Goal: Information Seeking & Learning: Find specific page/section

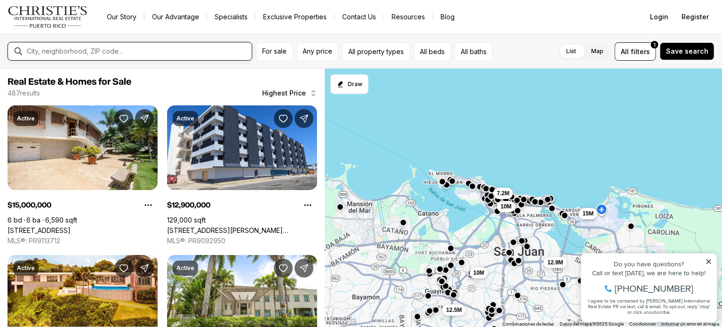
click at [179, 49] on input "text" at bounding box center [137, 52] width 221 height 8
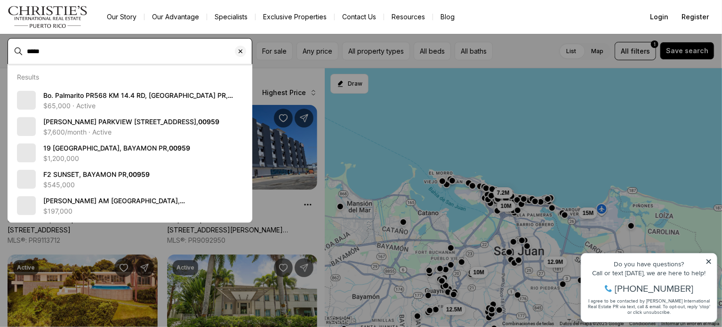
type input "*****"
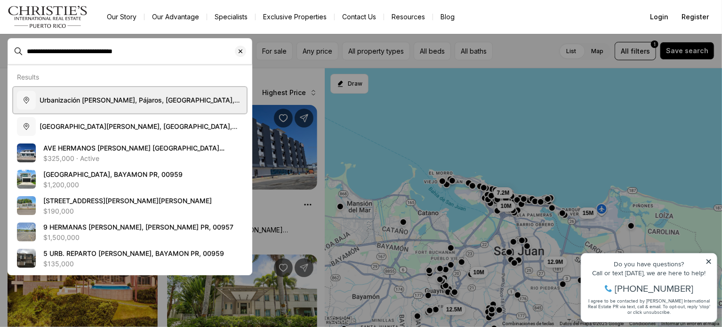
click at [144, 104] on span "Urbanización Hermanas Dávila, Pájaros, Bayamón, Puerto Rico" at bounding box center [141, 100] width 203 height 9
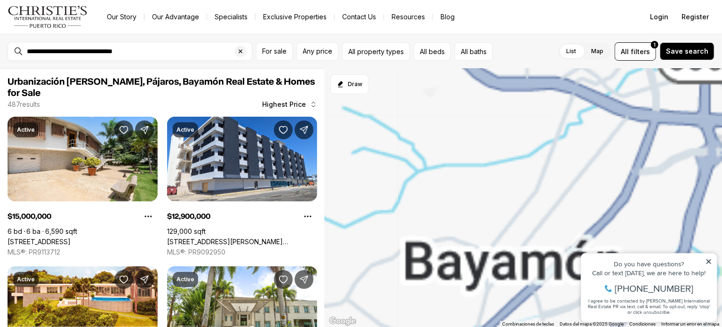
type input "**********"
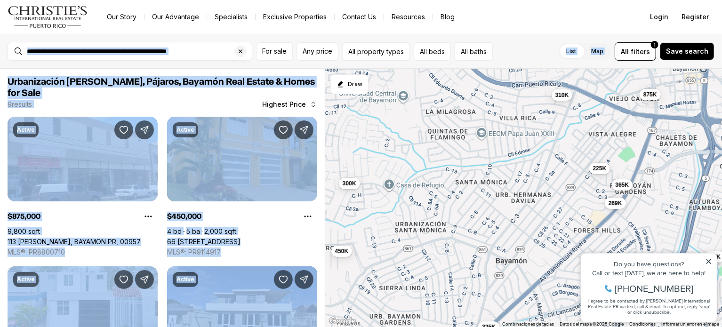
drag, startPoint x: 721, startPoint y: 17, endPoint x: 722, endPoint y: 71, distance: 53.7
click at [722, 71] on html "**********" at bounding box center [361, 163] width 722 height 327
click at [206, 99] on div "Urbanización Hermanas Dávila, Pájaros, Bayamón Real Estate & Homes for Sale 9 r…" at bounding box center [163, 92] width 310 height 33
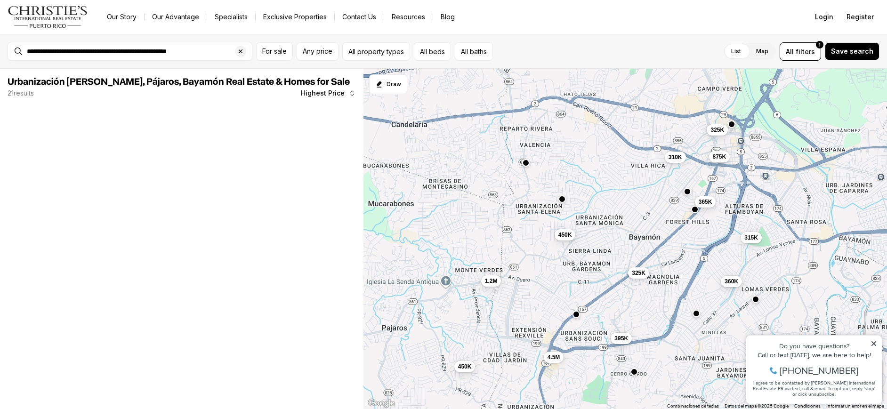
drag, startPoint x: 704, startPoint y: 3, endPoint x: 566, endPoint y: 9, distance: 137.6
click at [566, 9] on nav "Go to: Homepage Our Story Our Advantage Specialists Exclusive Properties Contac…" at bounding box center [443, 17] width 887 height 34
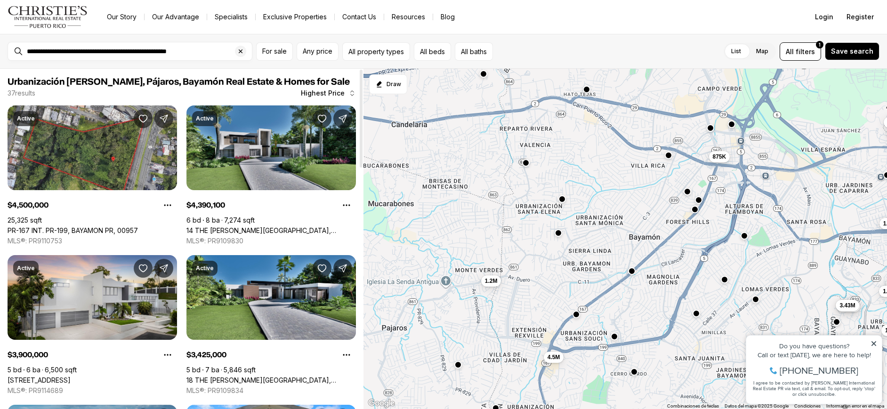
drag, startPoint x: 362, startPoint y: 160, endPoint x: 364, endPoint y: 126, distance: 33.6
click at [363, 126] on div at bounding box center [361, 119] width 3 height 98
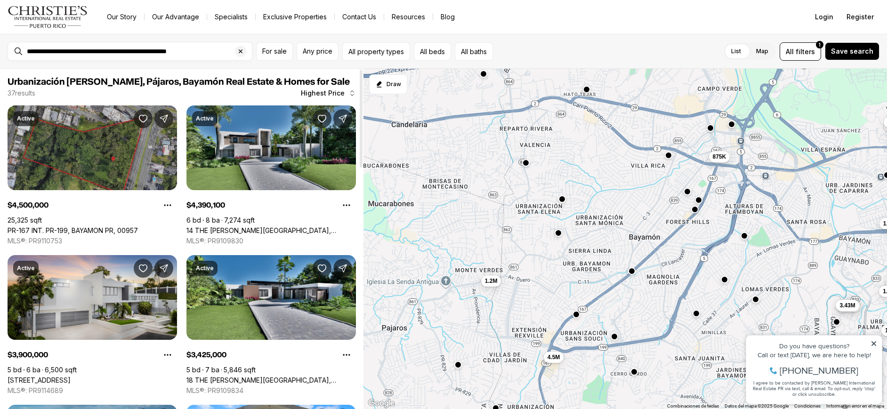
click at [104, 226] on link "PR-167 INT. PR-199, BAYAMON PR, 00957" at bounding box center [73, 230] width 130 height 8
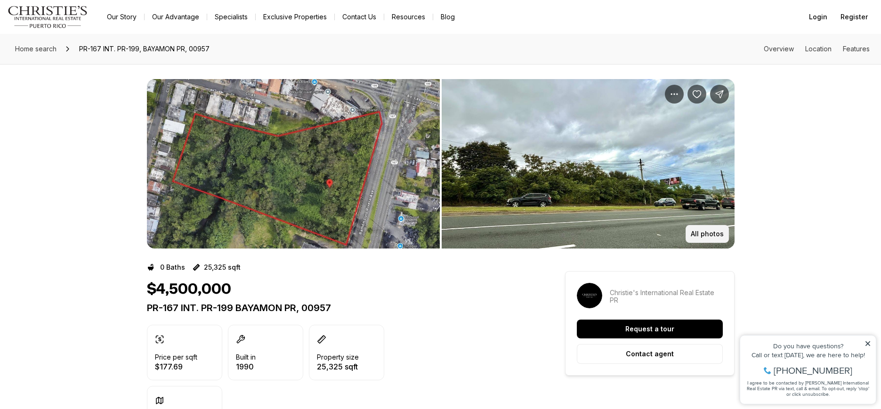
click at [697, 240] on button "All photos" at bounding box center [707, 234] width 43 height 18
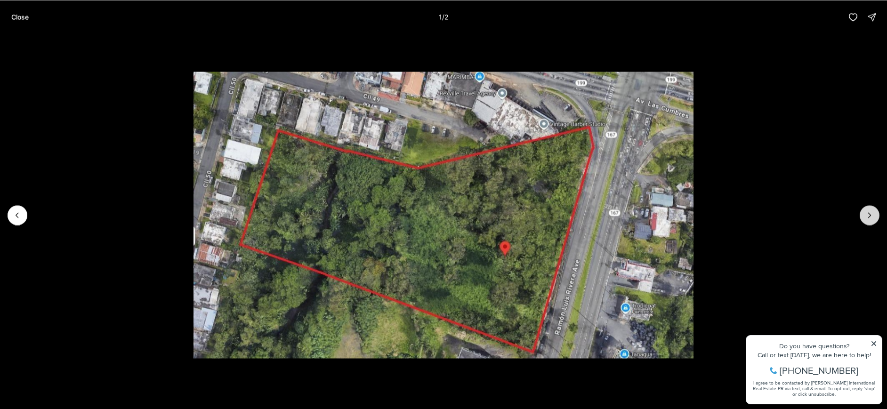
click at [867, 213] on icon "Next slide" at bounding box center [869, 214] width 9 height 9
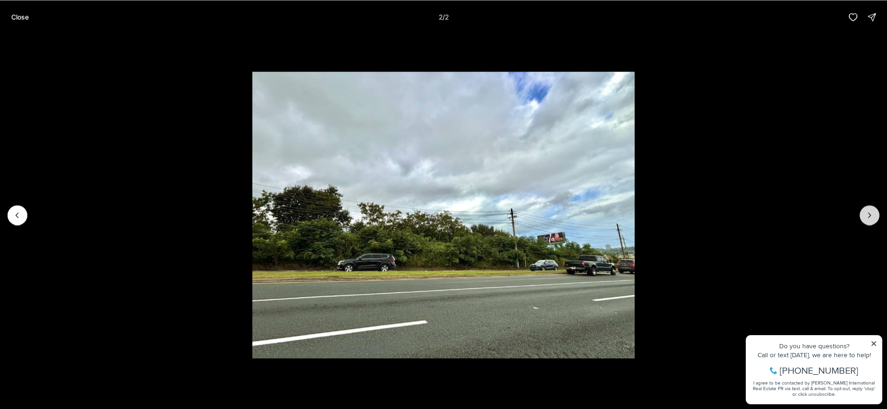
click at [867, 213] on div at bounding box center [870, 215] width 20 height 20
click at [868, 208] on div at bounding box center [870, 215] width 20 height 20
click at [869, 212] on div at bounding box center [870, 215] width 20 height 20
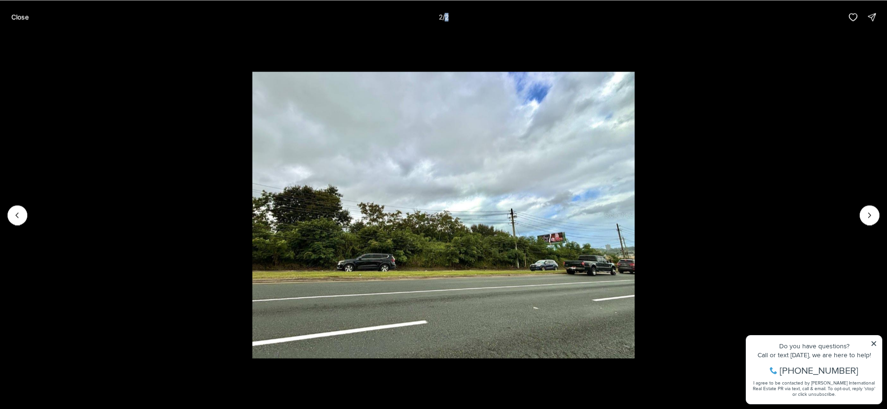
click at [869, 212] on div at bounding box center [870, 215] width 20 height 20
click at [16, 213] on icon "Previous slide" at bounding box center [17, 214] width 9 height 9
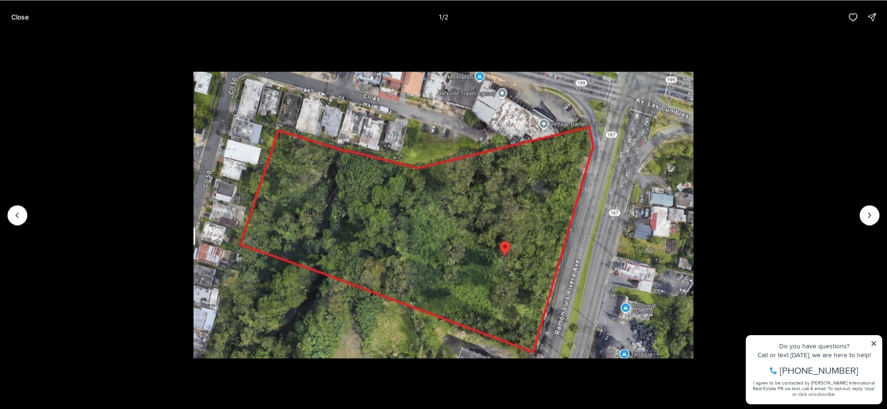
click at [14, 216] on div at bounding box center [18, 215] width 20 height 20
